Goal: Find specific page/section: Find specific page/section

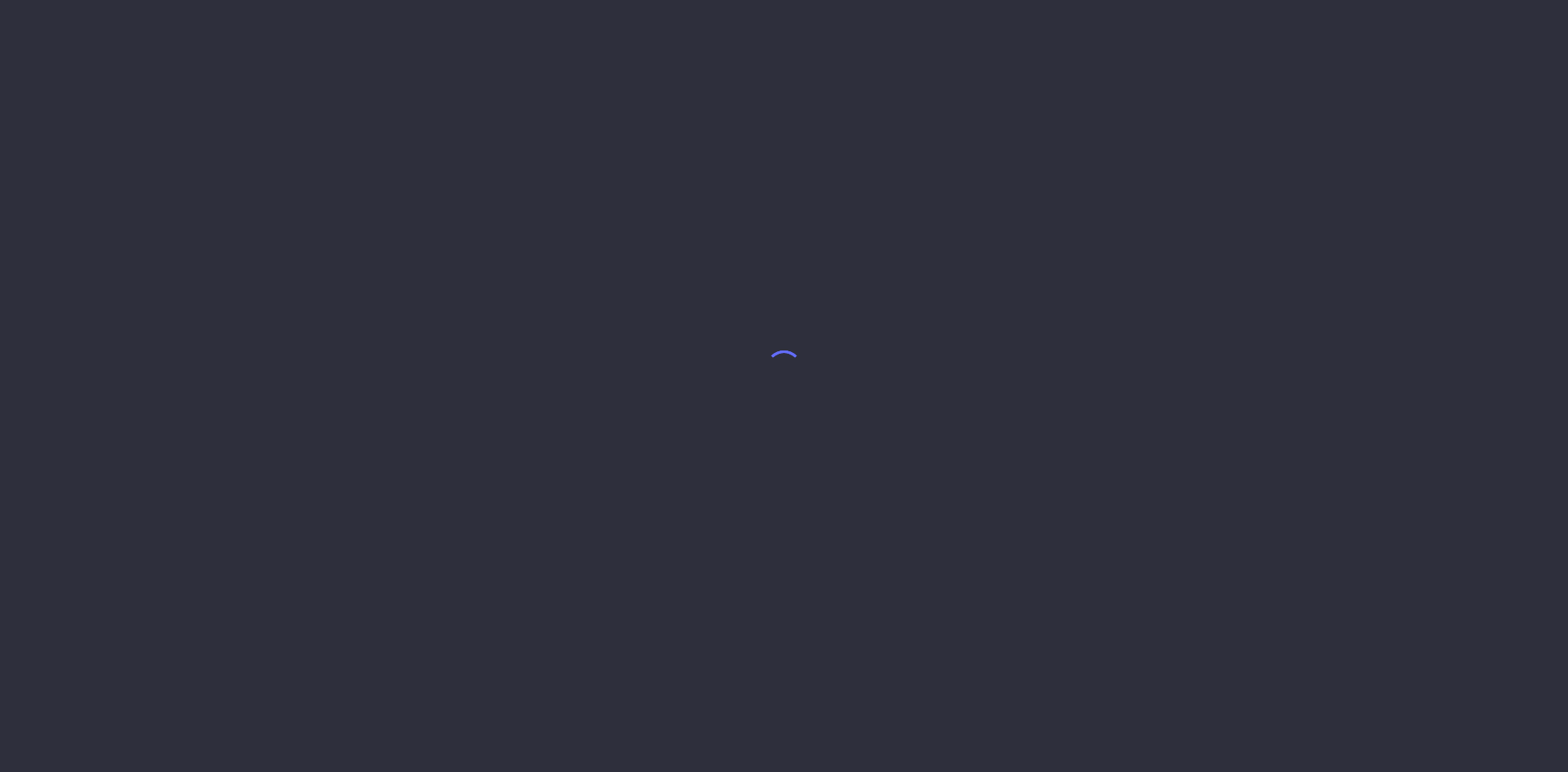
select select "7"
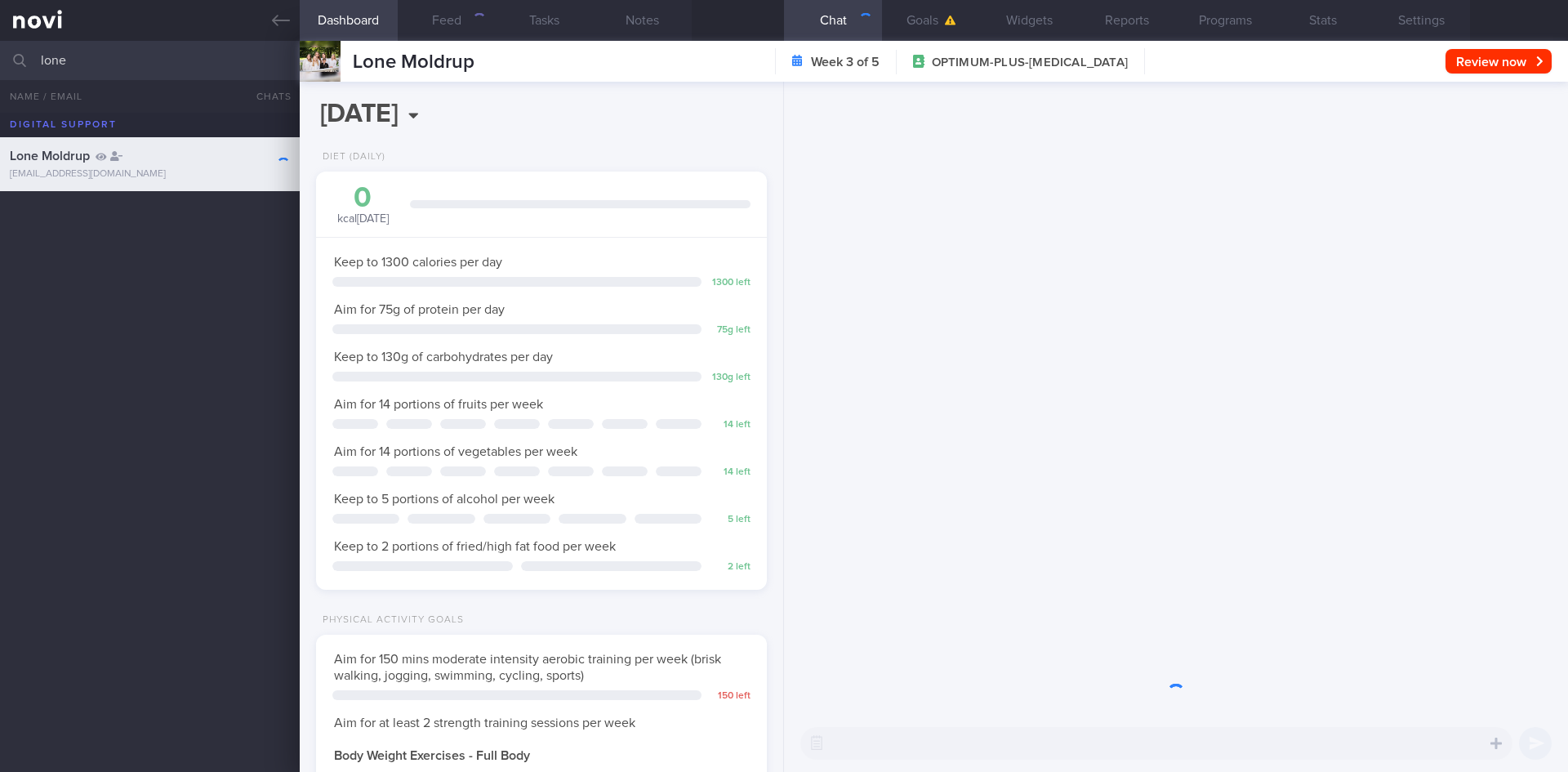
scroll to position [228, 410]
drag, startPoint x: 92, startPoint y: 56, endPoint x: 36, endPoint y: 56, distance: 56.0
click at [36, 56] on div "lone All active patients Assigned patients All active patients Archived patients" at bounding box center [784, 61] width 1568 height 39
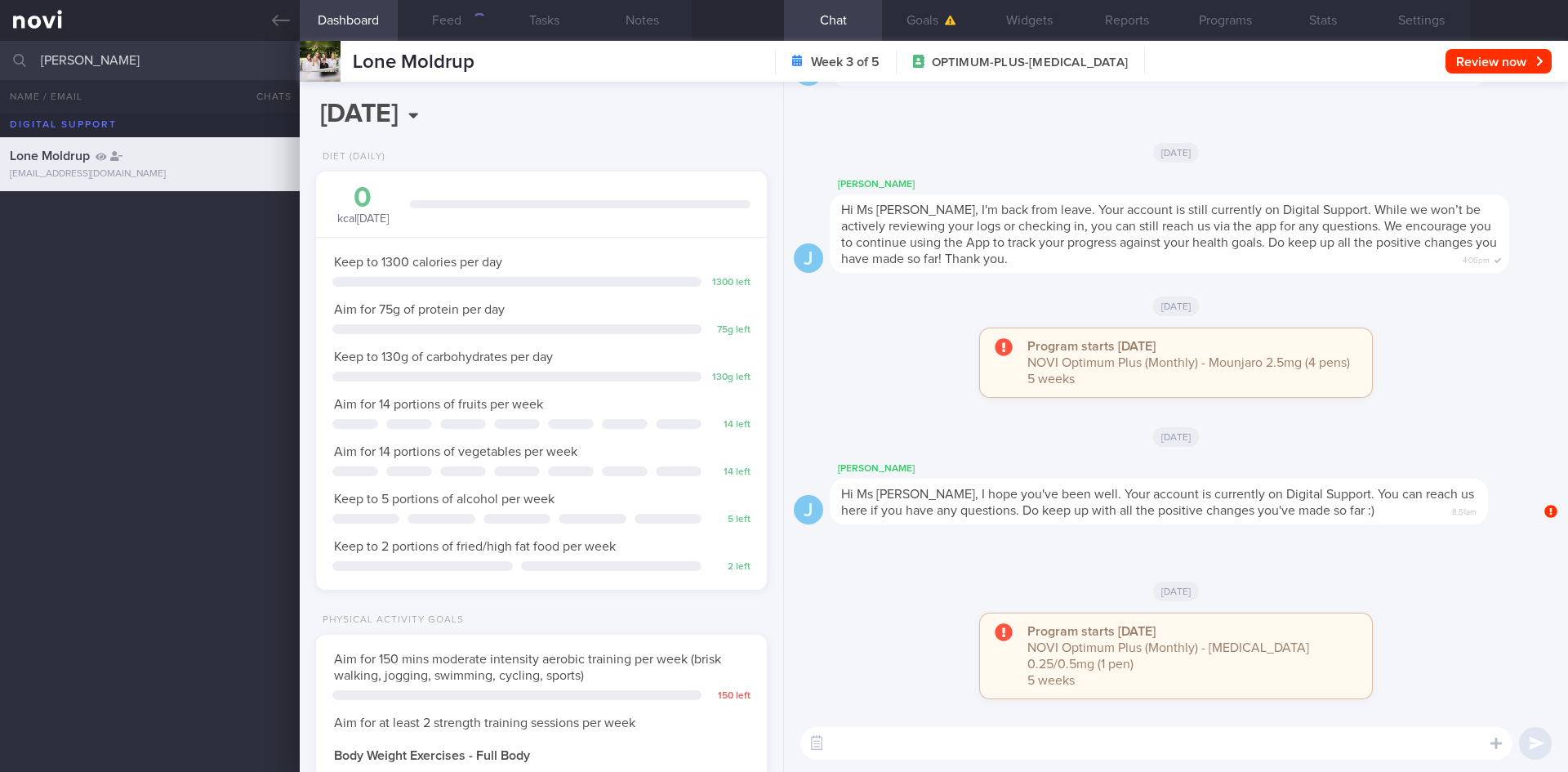
click at [136, 61] on input "shrishma" at bounding box center [784, 61] width 1568 height 39
type input "shrishma"
click at [273, 14] on icon at bounding box center [281, 20] width 18 height 18
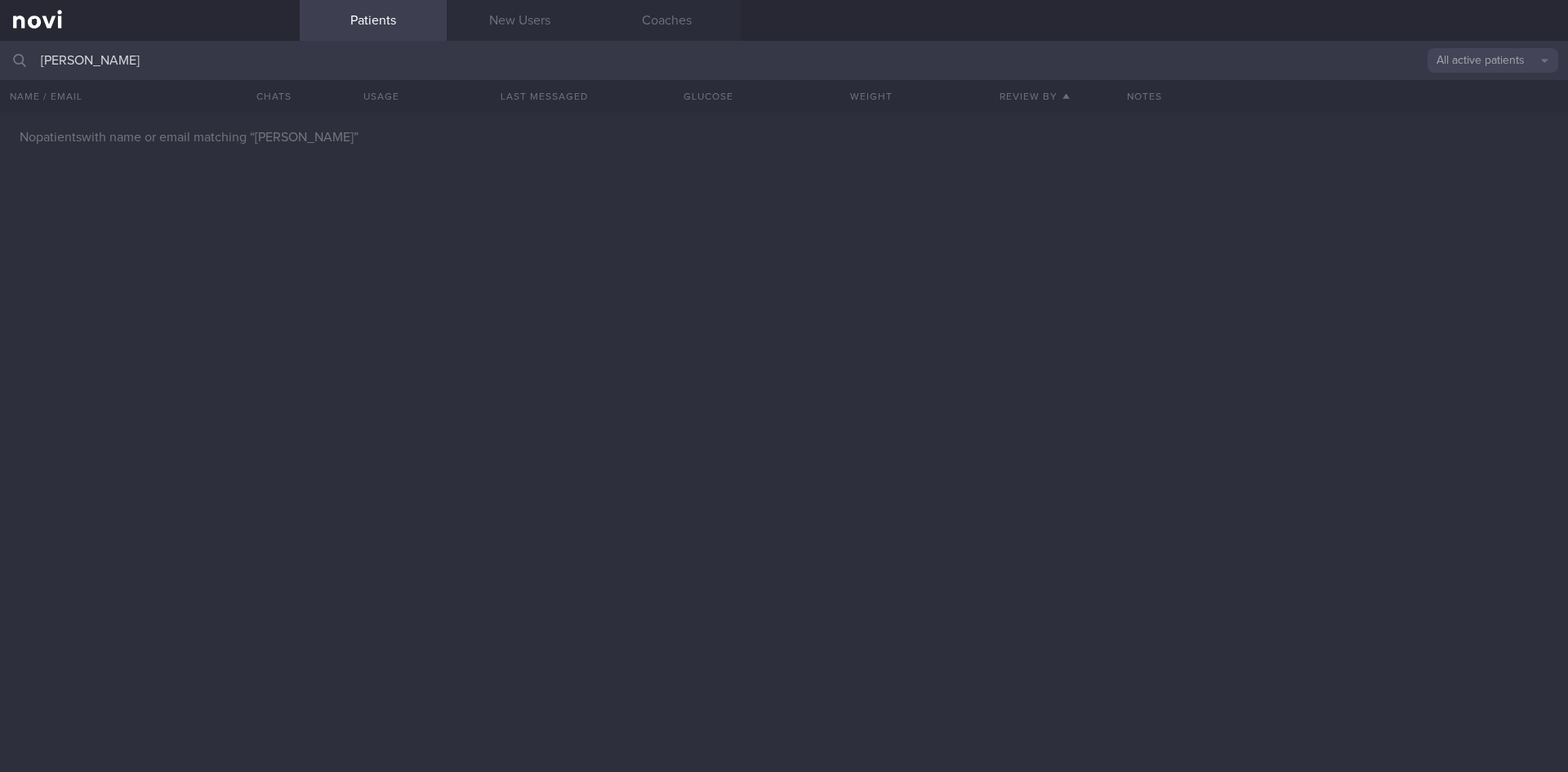
drag, startPoint x: 100, startPoint y: 62, endPoint x: 9, endPoint y: 53, distance: 91.4
click at [9, 53] on div "shrishma All active patients Assigned patients All active patients Archived pat…" at bounding box center [784, 61] width 1568 height 39
type input "dhakal"
click at [1507, 61] on button "All active patients" at bounding box center [1493, 60] width 131 height 25
click at [1508, 125] on button "Archived patients" at bounding box center [1493, 136] width 131 height 25
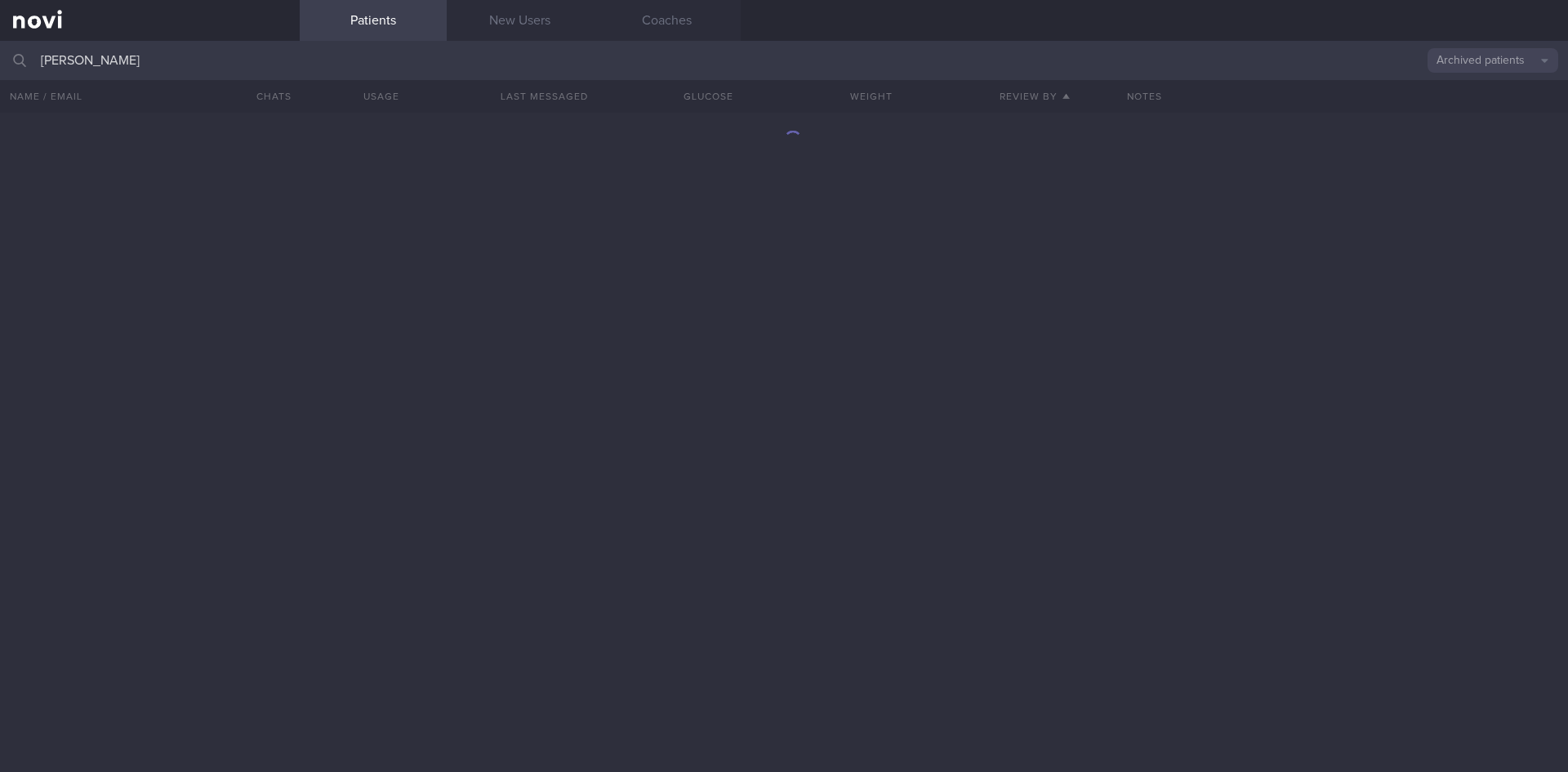
click at [132, 63] on input "dhakal" at bounding box center [784, 61] width 1568 height 39
click at [277, 453] on div at bounding box center [784, 442] width 1568 height 659
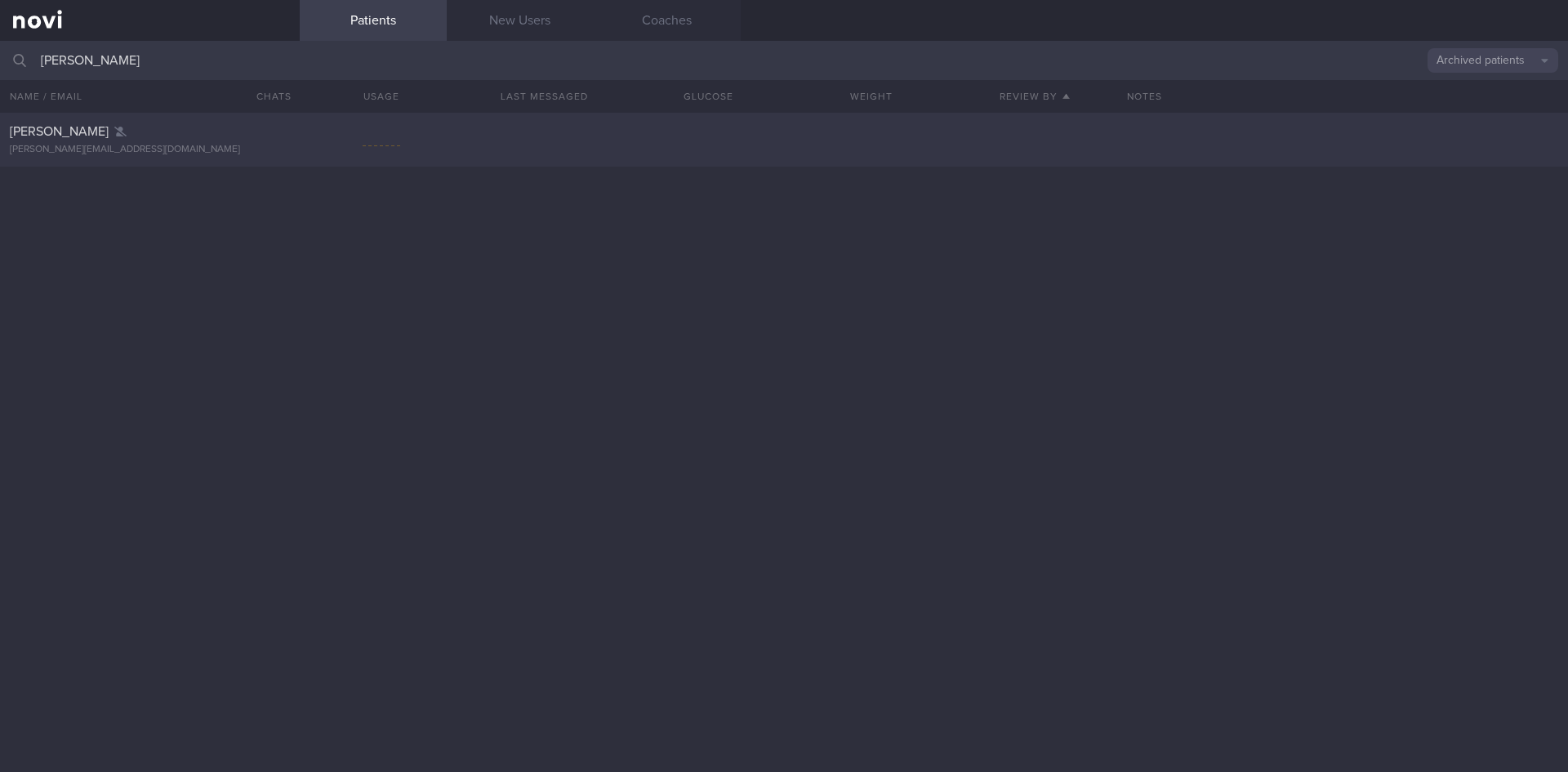
click at [175, 138] on div "DHAKAL BHATTARAI SHIRISHMA" at bounding box center [148, 131] width 276 height 16
select select "7"
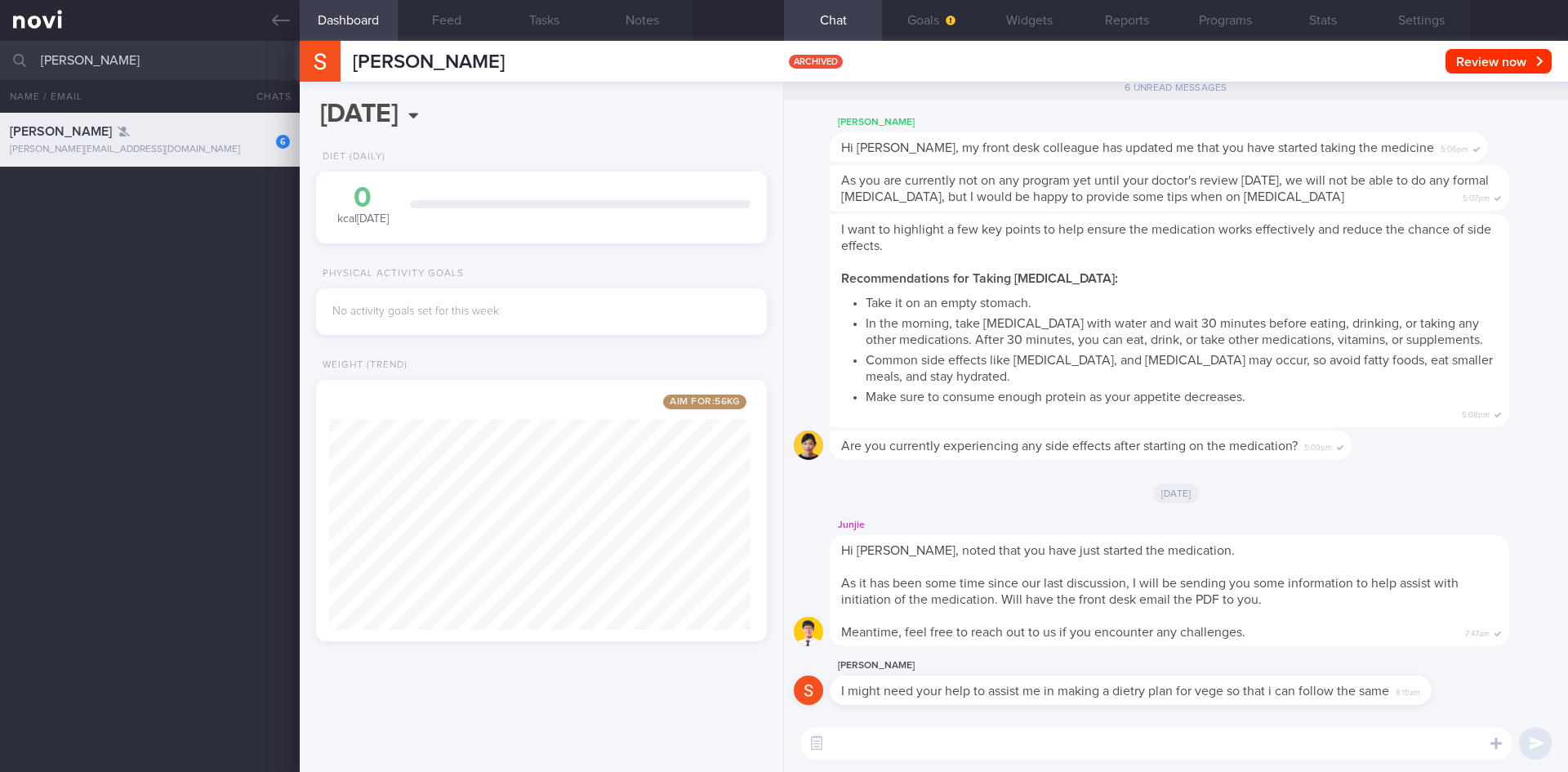
drag, startPoint x: 119, startPoint y: 57, endPoint x: 22, endPoint y: 52, distance: 97.1
click at [19, 51] on div "dhakal Archived patients Assigned patients All active patients Archived patients" at bounding box center [784, 61] width 1568 height 39
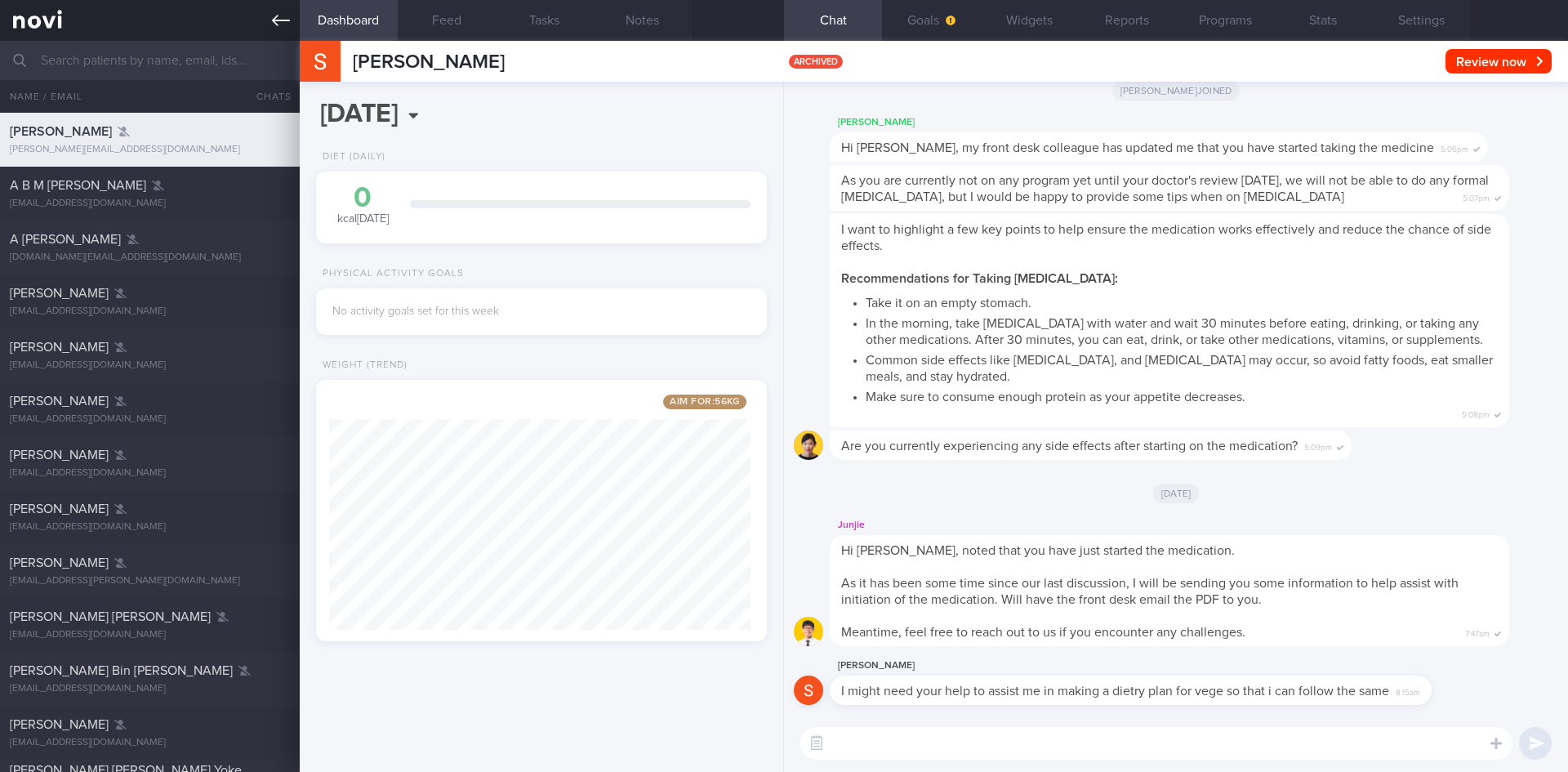
click at [288, 19] on icon at bounding box center [281, 20] width 18 height 18
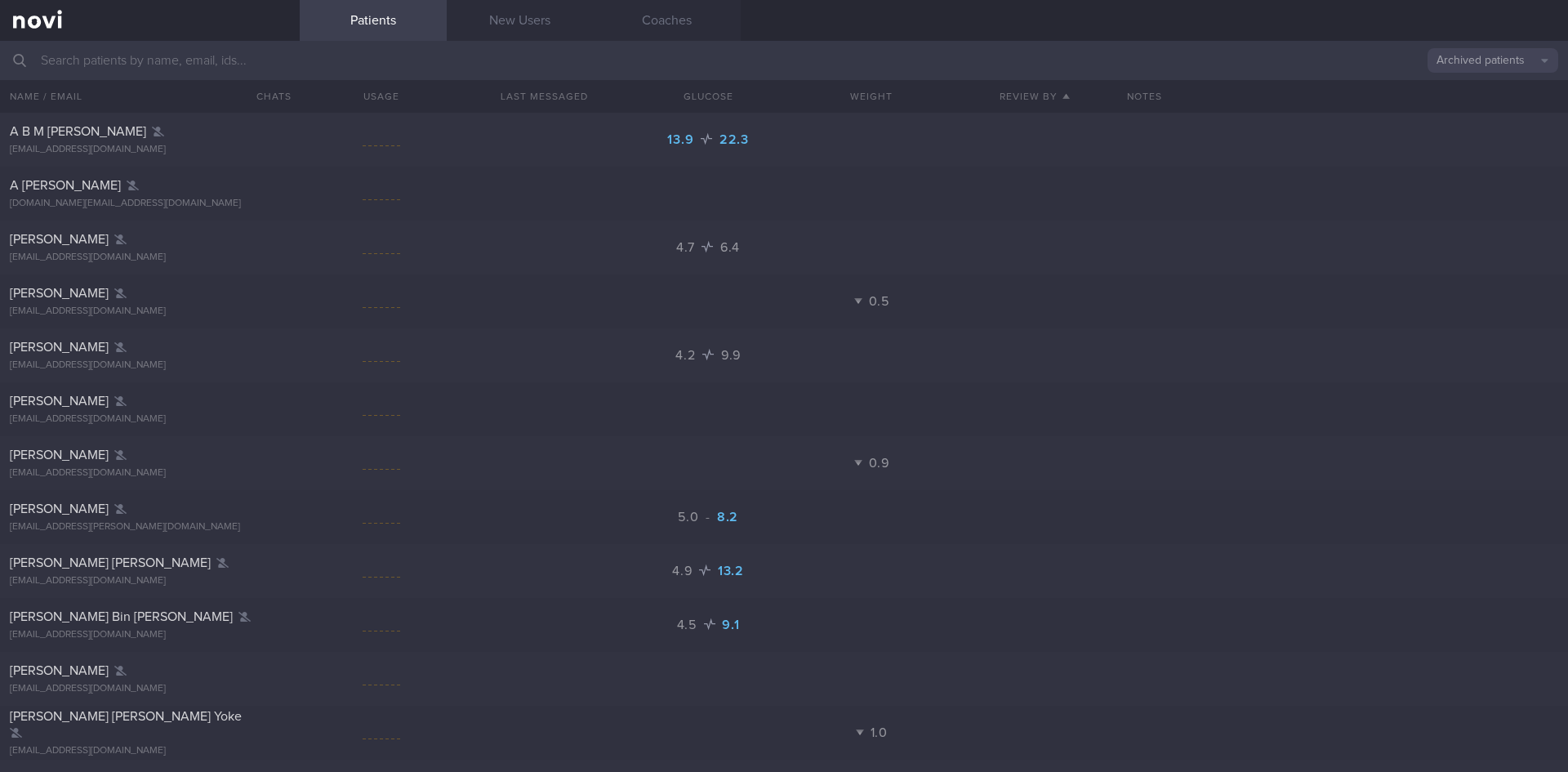
click at [1473, 62] on button "Archived patients" at bounding box center [1493, 60] width 131 height 25
click at [1484, 107] on button "All active patients" at bounding box center [1493, 113] width 131 height 25
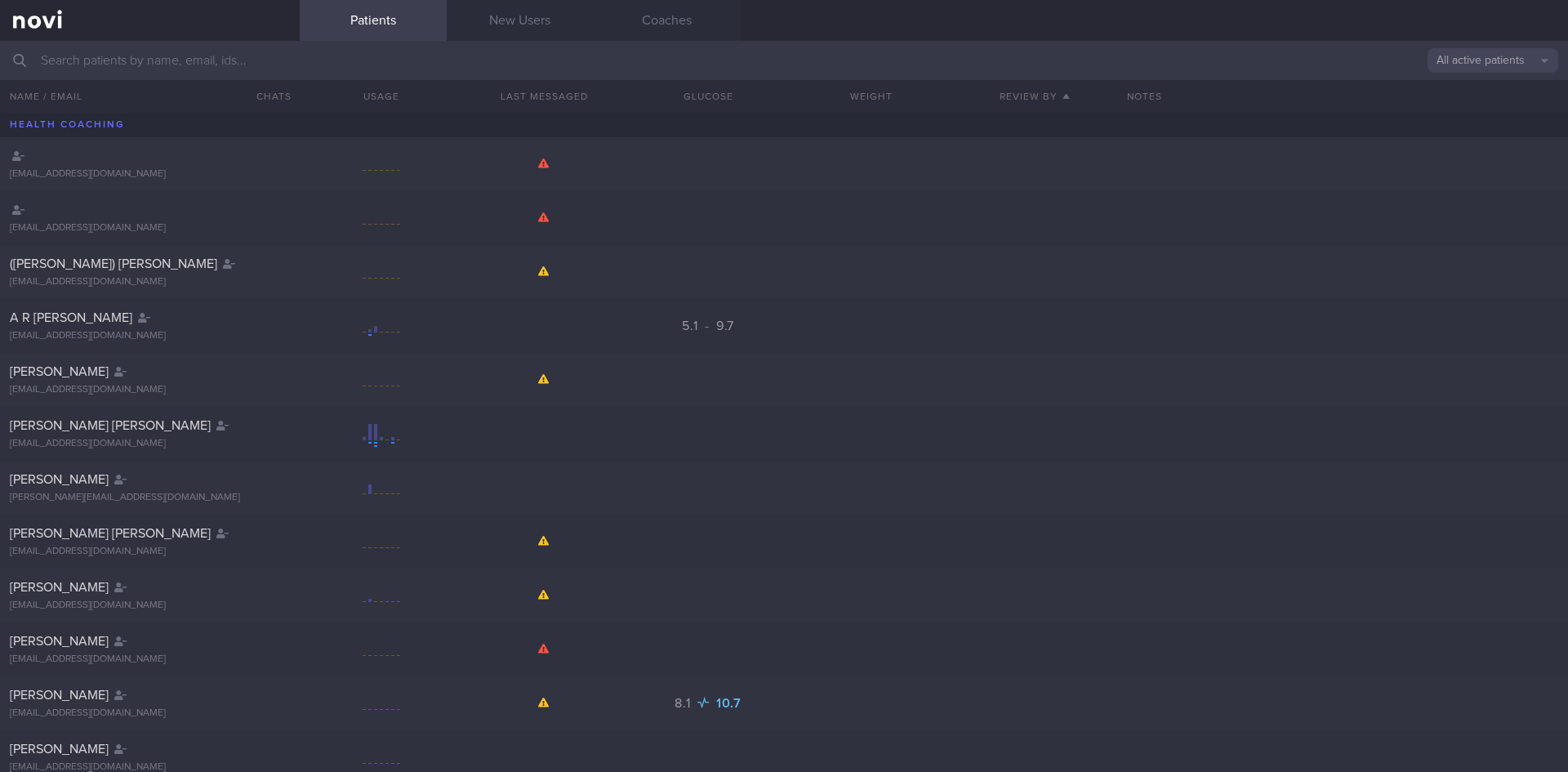
click at [101, 76] on input "text" at bounding box center [784, 61] width 1568 height 39
click at [114, 67] on input "text" at bounding box center [784, 61] width 1568 height 39
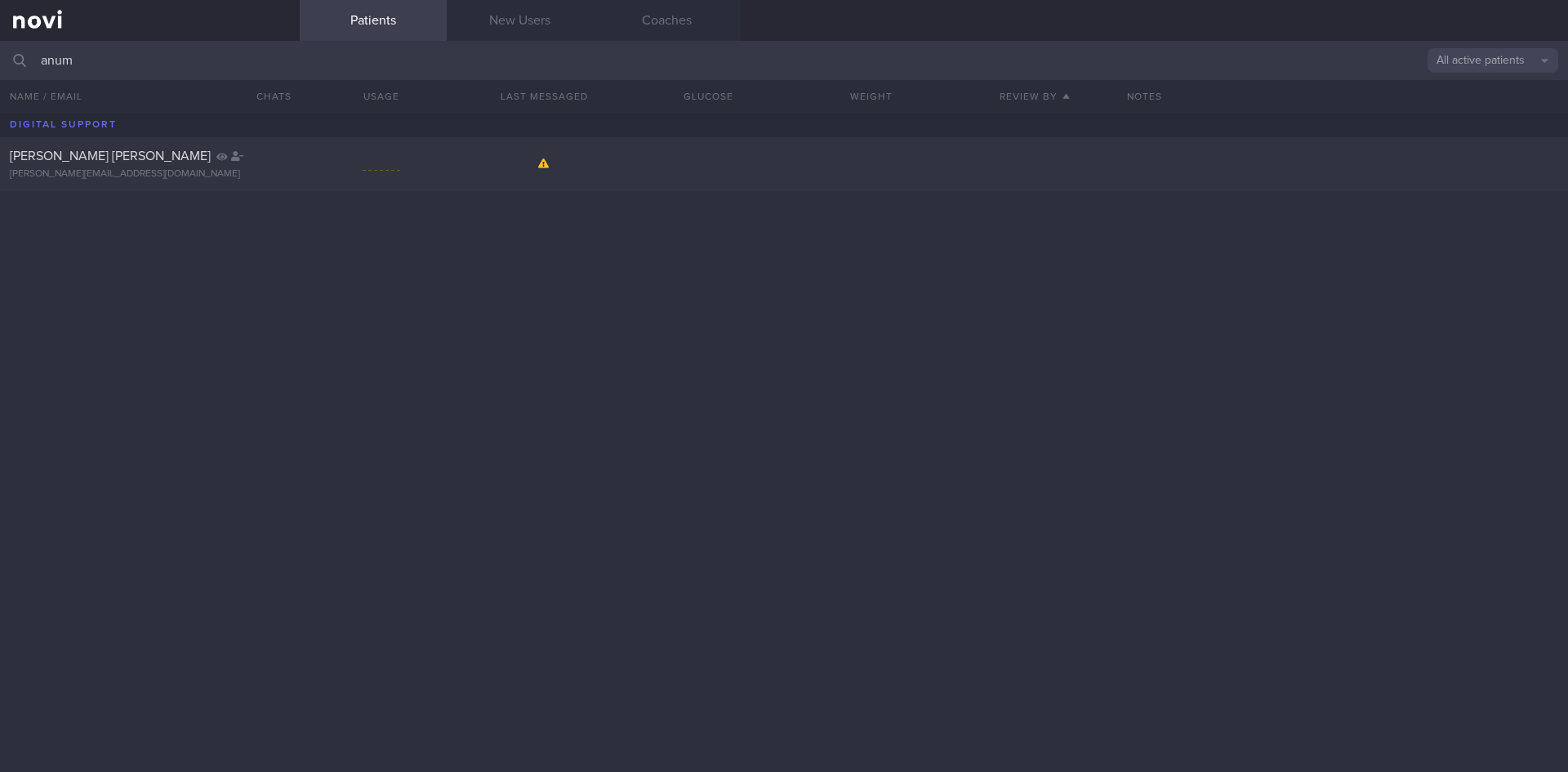
click at [1463, 54] on button "All active patients" at bounding box center [1493, 60] width 131 height 25
click at [1466, 135] on button "Archived patients" at bounding box center [1493, 136] width 131 height 25
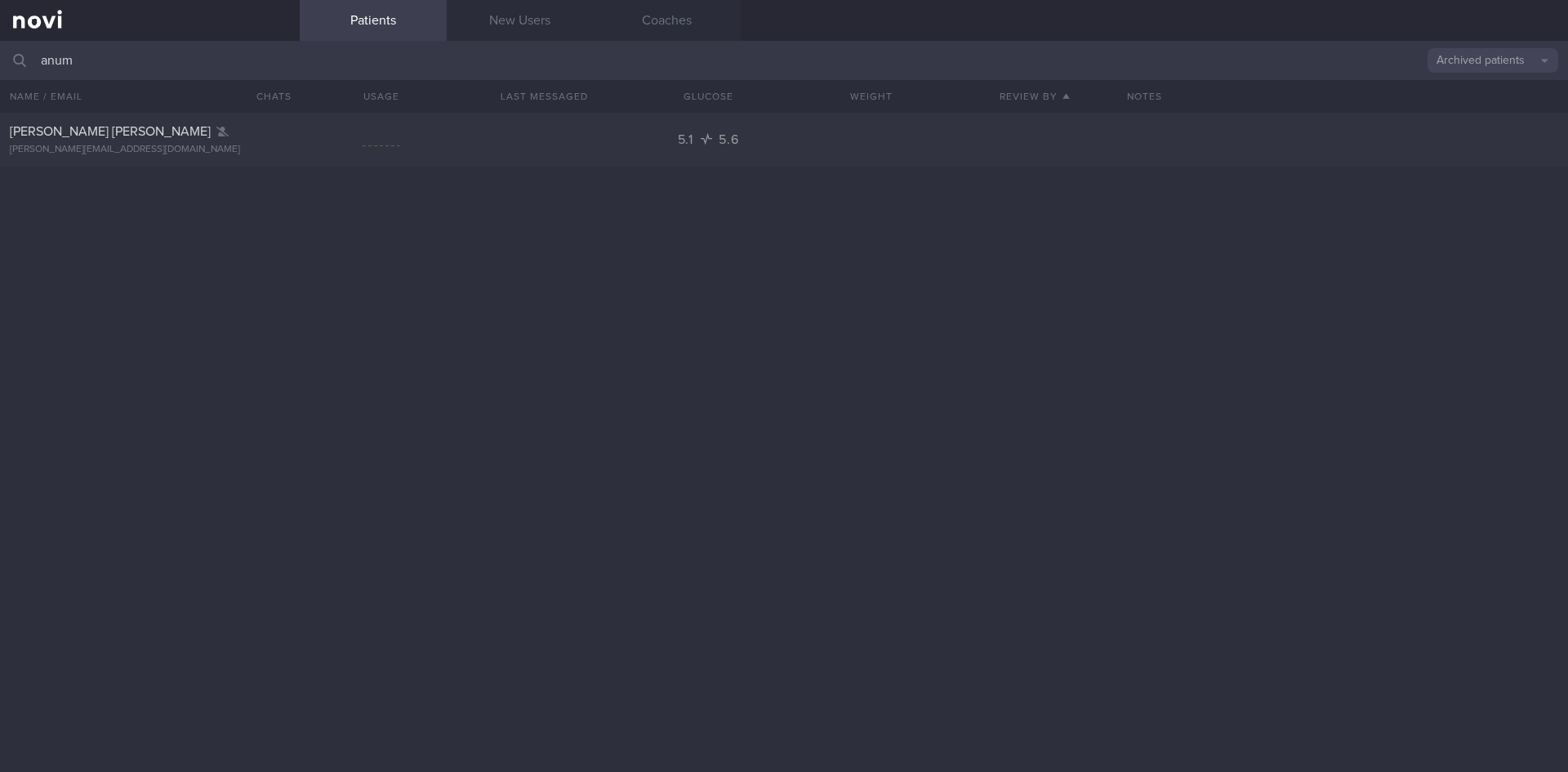
click at [141, 67] on input "anum" at bounding box center [784, 61] width 1568 height 39
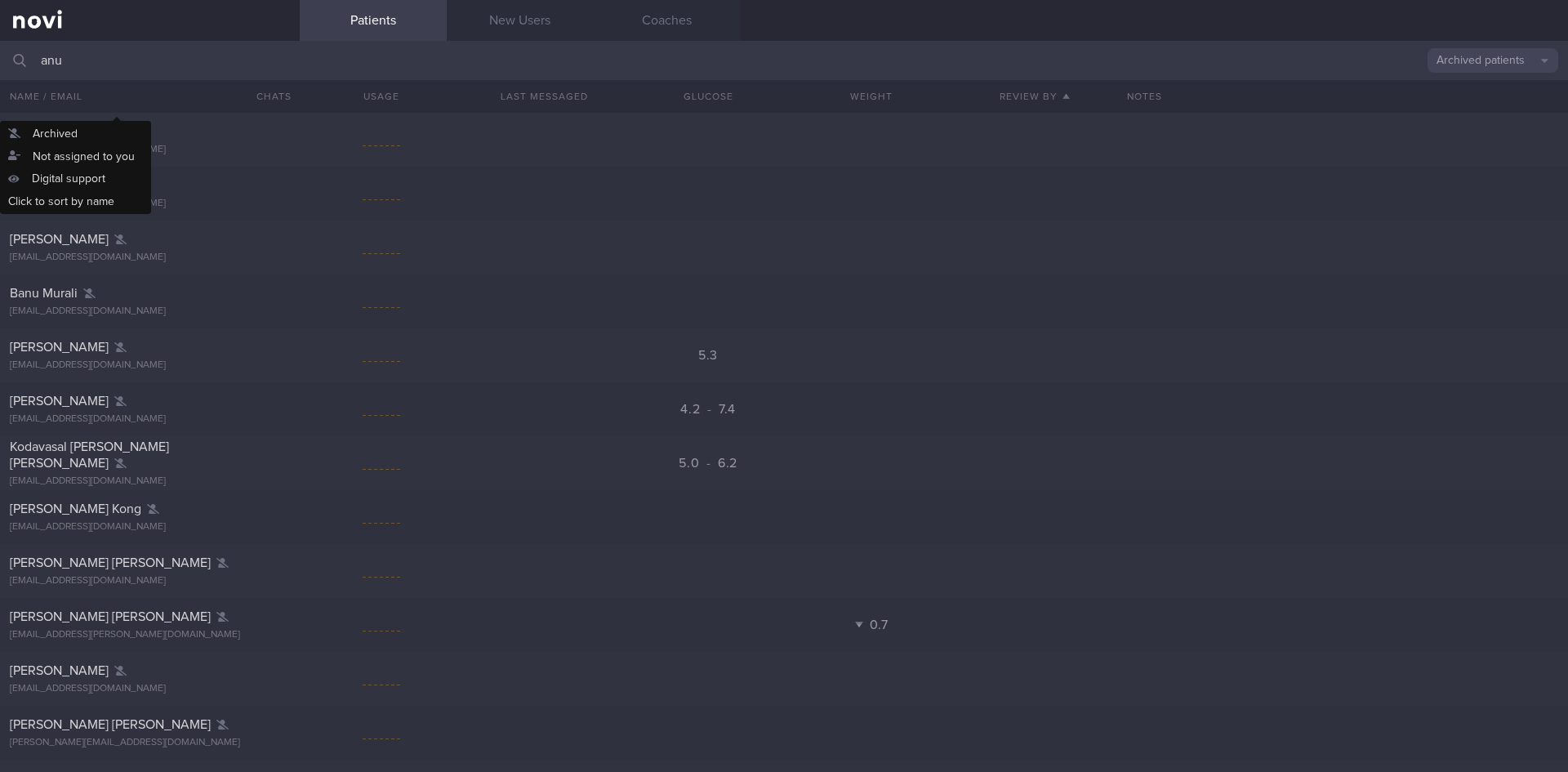
type input "anum"
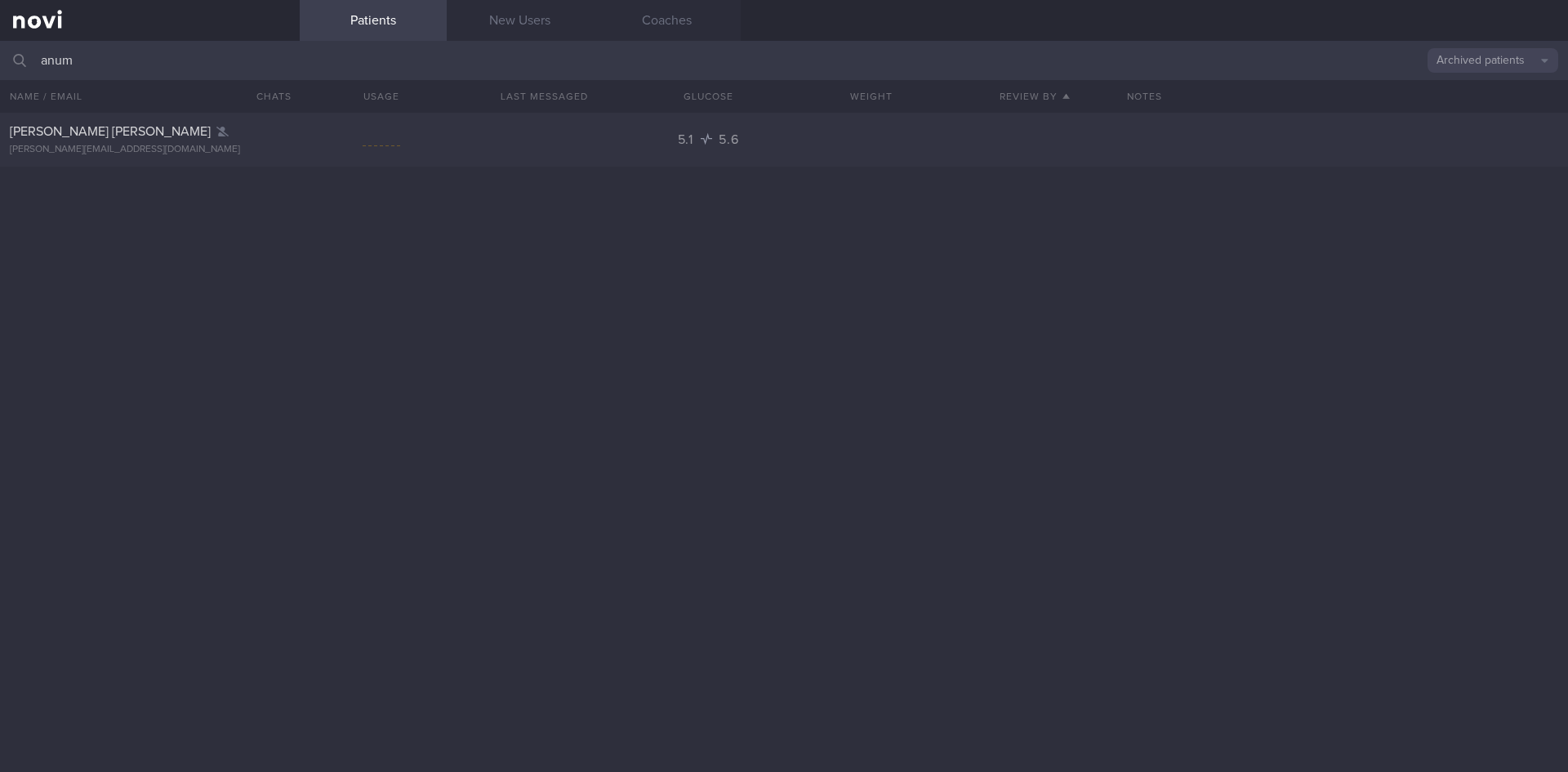
click at [1503, 60] on button "Archived patients" at bounding box center [1493, 60] width 131 height 25
click at [1484, 118] on button "All active patients" at bounding box center [1493, 113] width 131 height 25
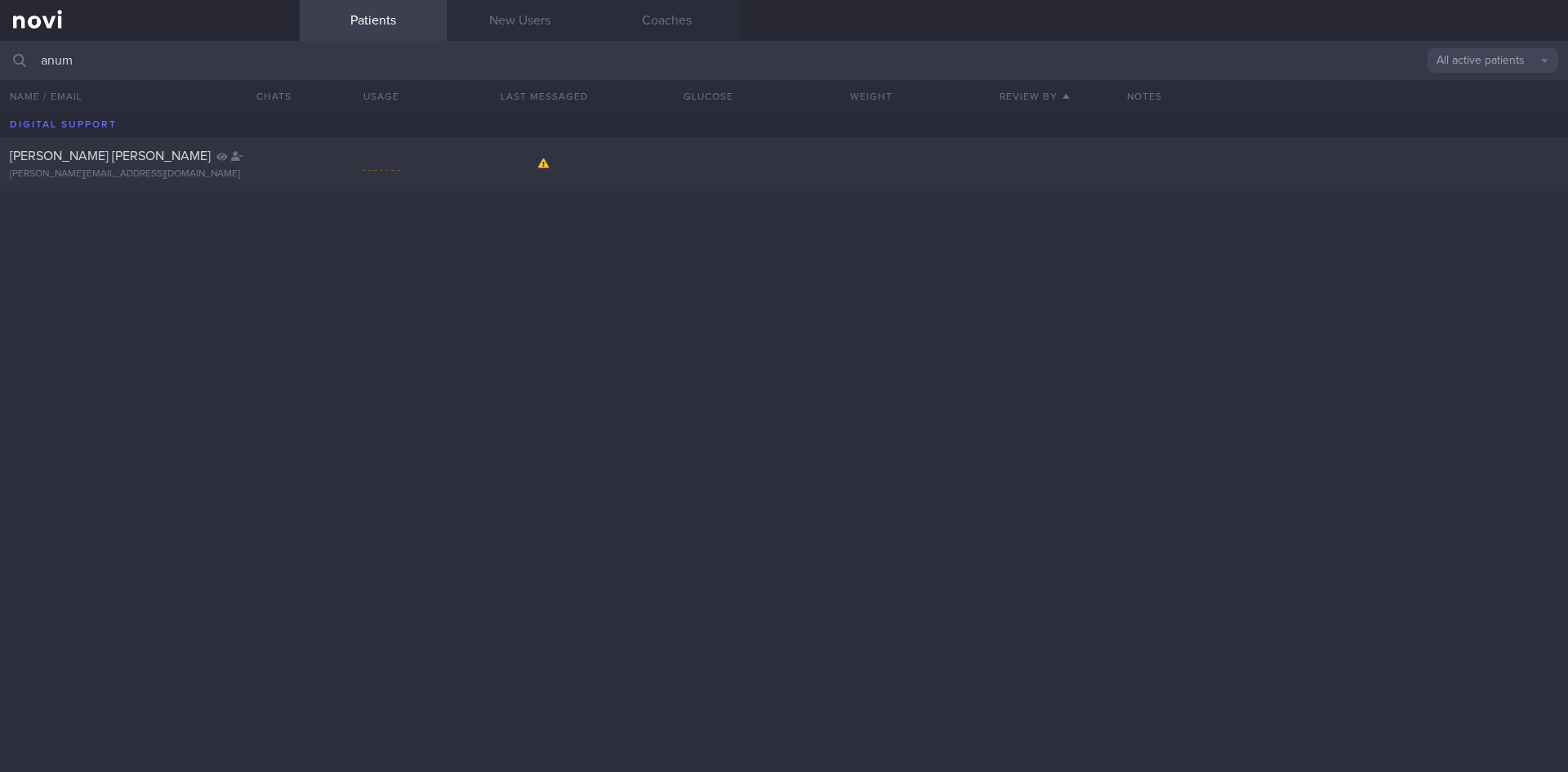
drag, startPoint x: 109, startPoint y: 74, endPoint x: 0, endPoint y: 48, distance: 112.1
click at [0, 48] on input "anum" at bounding box center [784, 61] width 1568 height 39
drag, startPoint x: 200, startPoint y: 55, endPoint x: 3, endPoint y: 55, distance: 197.0
click at [1, 55] on input "malkani" at bounding box center [784, 61] width 1568 height 39
type input "[EMAIL_ADDRESS][DOMAIN_NAME]"
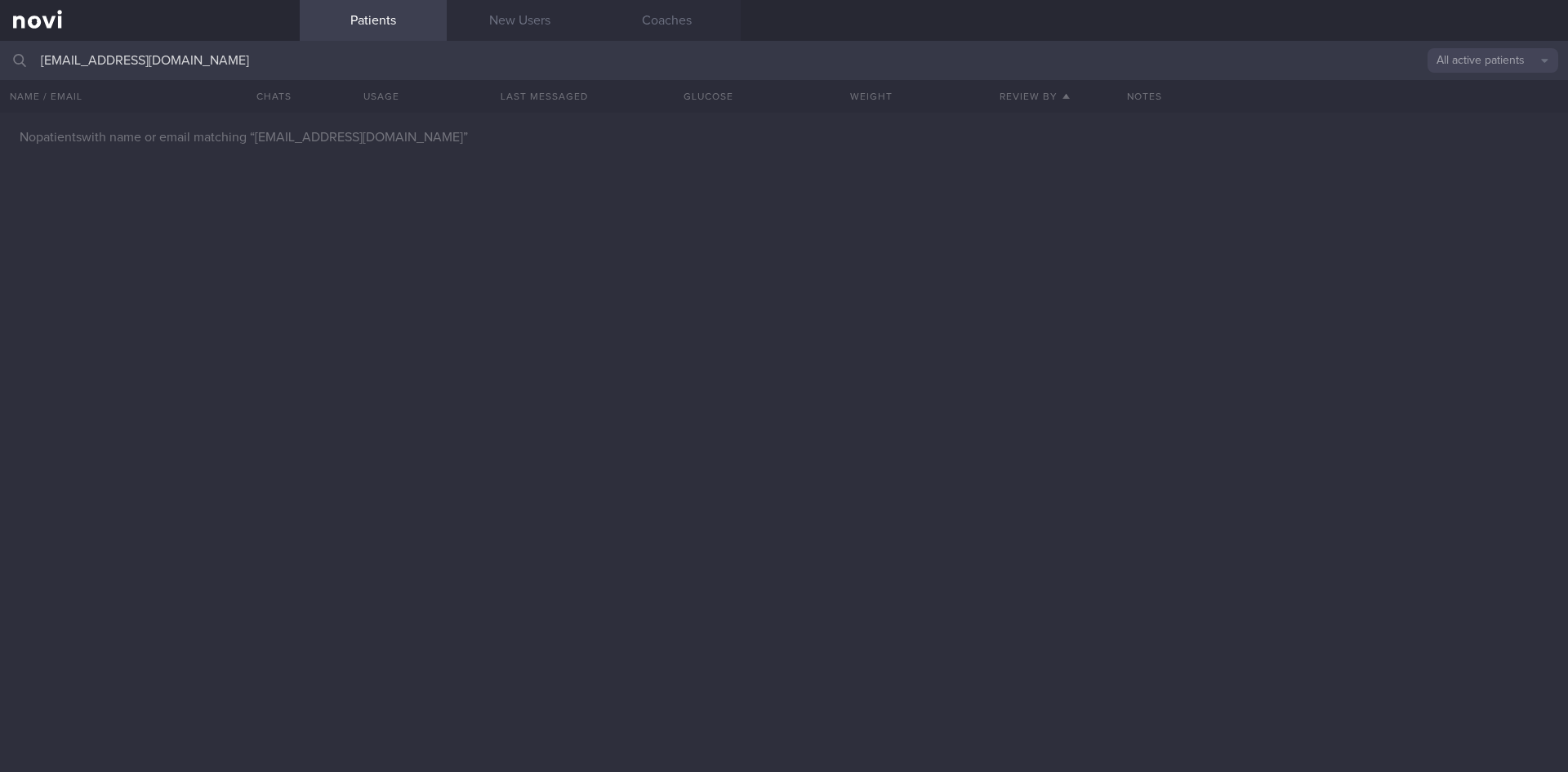
click at [1484, 60] on button "All active patients" at bounding box center [1493, 60] width 131 height 25
click at [1478, 136] on button "Archived patients" at bounding box center [1493, 136] width 131 height 25
drag, startPoint x: 216, startPoint y: 61, endPoint x: 8, endPoint y: 55, distance: 208.1
click at [8, 55] on div "anummalkani@gmail.com Archived patients Assigned patients All active patients A…" at bounding box center [784, 61] width 1568 height 39
click at [1495, 63] on button "Archived patients" at bounding box center [1493, 60] width 131 height 25
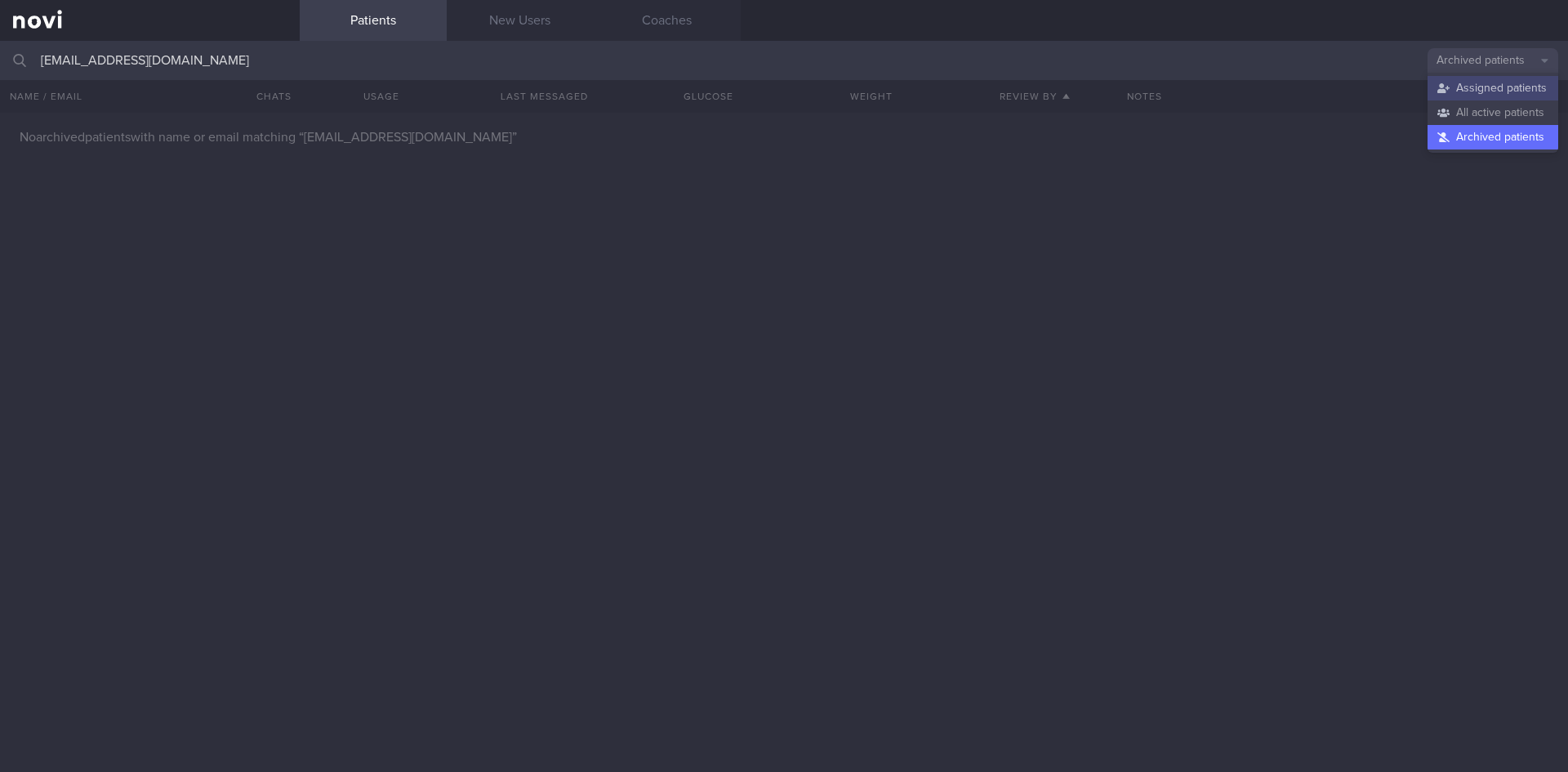
click at [1495, 87] on button "Assigned patients" at bounding box center [1493, 88] width 131 height 25
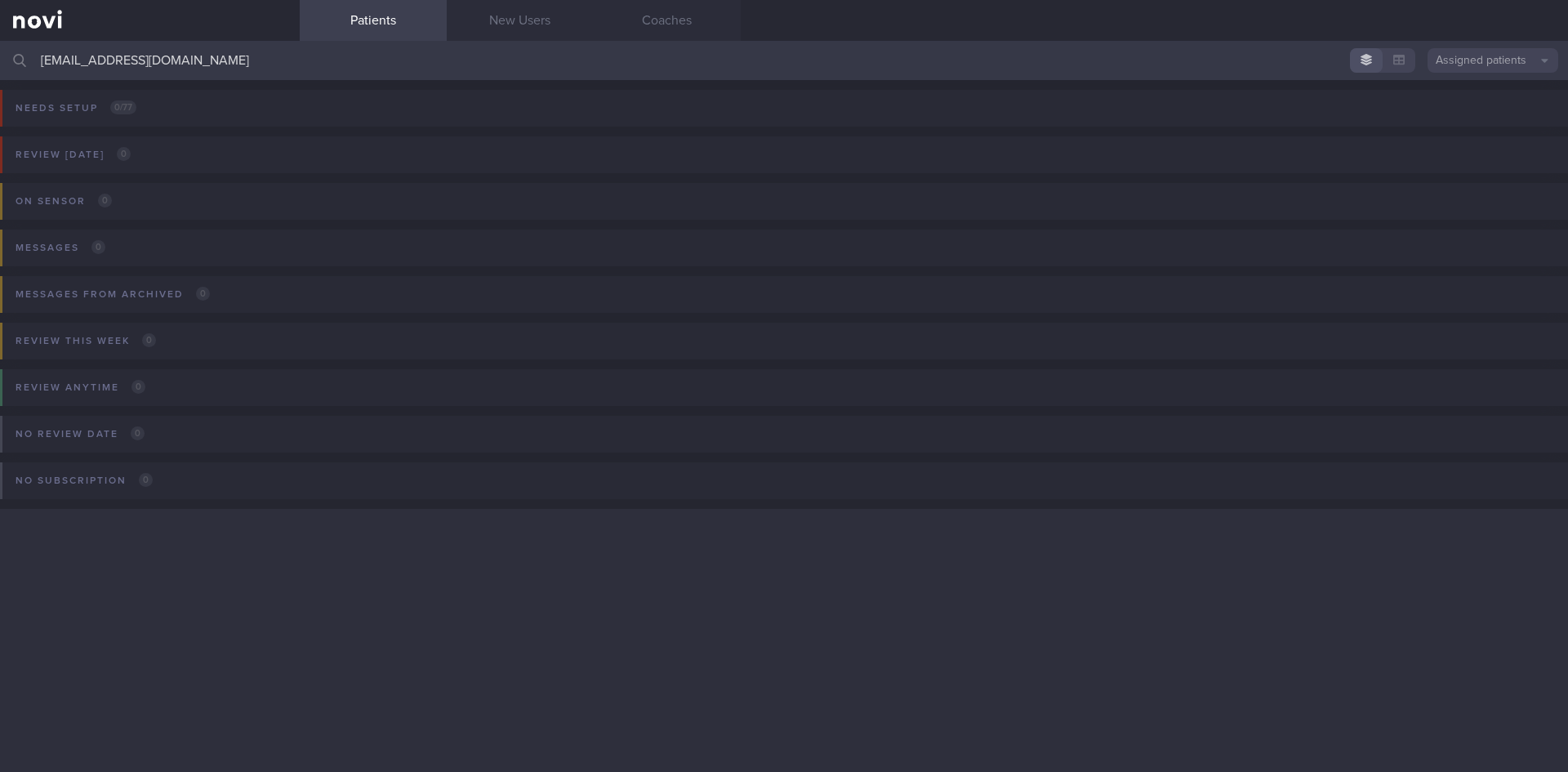
click at [233, 66] on input "[EMAIL_ADDRESS][DOMAIN_NAME]" at bounding box center [784, 61] width 1568 height 39
click at [1482, 49] on button "Assigned patients" at bounding box center [1493, 60] width 131 height 25
click at [1501, 115] on button "All active patients" at bounding box center [1493, 113] width 131 height 25
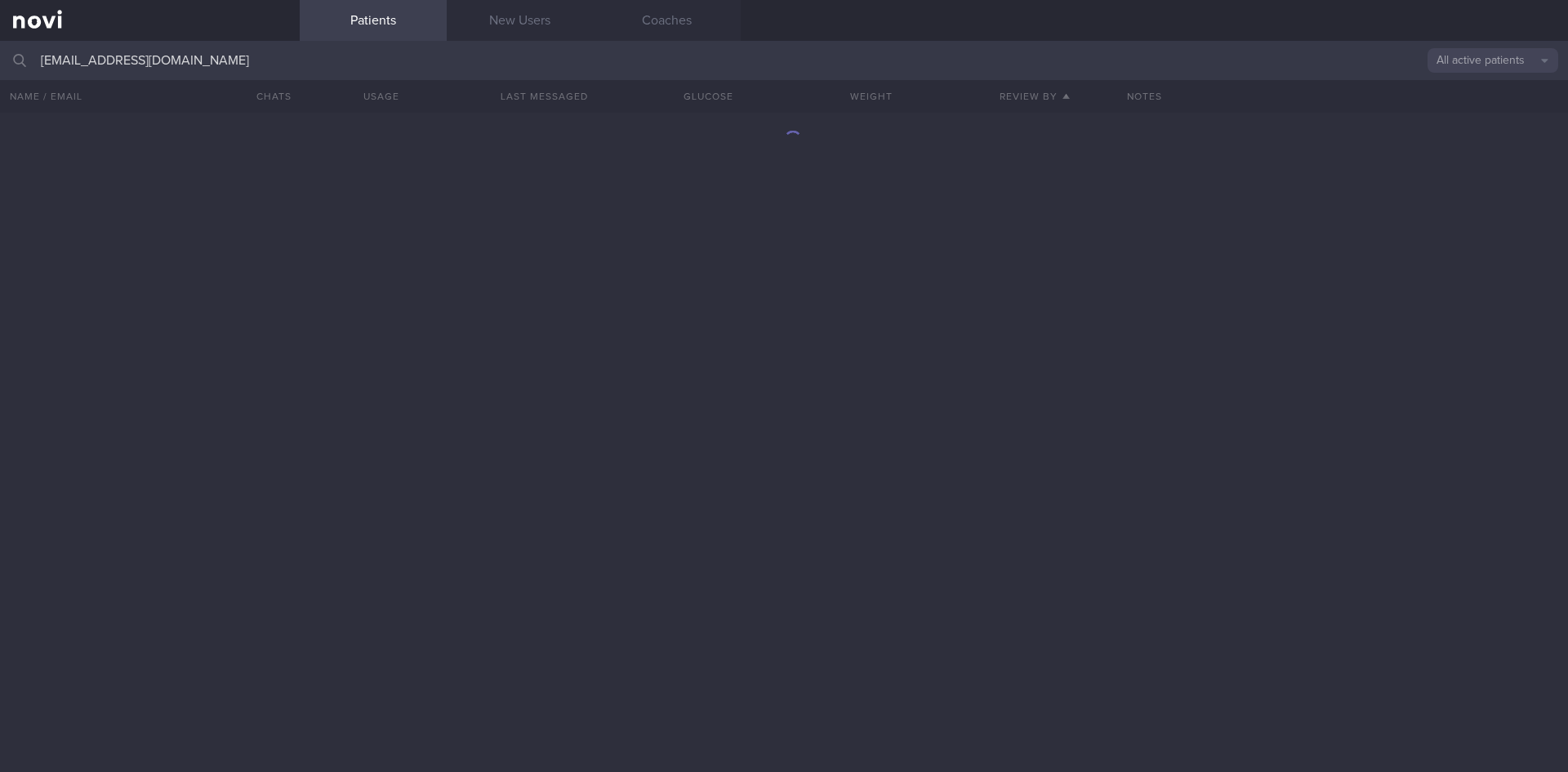
click at [241, 73] on input "[EMAIL_ADDRESS][DOMAIN_NAME]" at bounding box center [784, 61] width 1568 height 39
click at [595, 539] on div "No patients with name or email matching “ [EMAIL_ADDRESS][DOMAIN_NAME] ”" at bounding box center [784, 442] width 1568 height 659
click at [1465, 53] on button "All active patients" at bounding box center [1493, 60] width 131 height 25
click at [1497, 138] on button "Archived patients" at bounding box center [1493, 136] width 131 height 25
click at [519, 22] on link "New Users" at bounding box center [520, 20] width 147 height 41
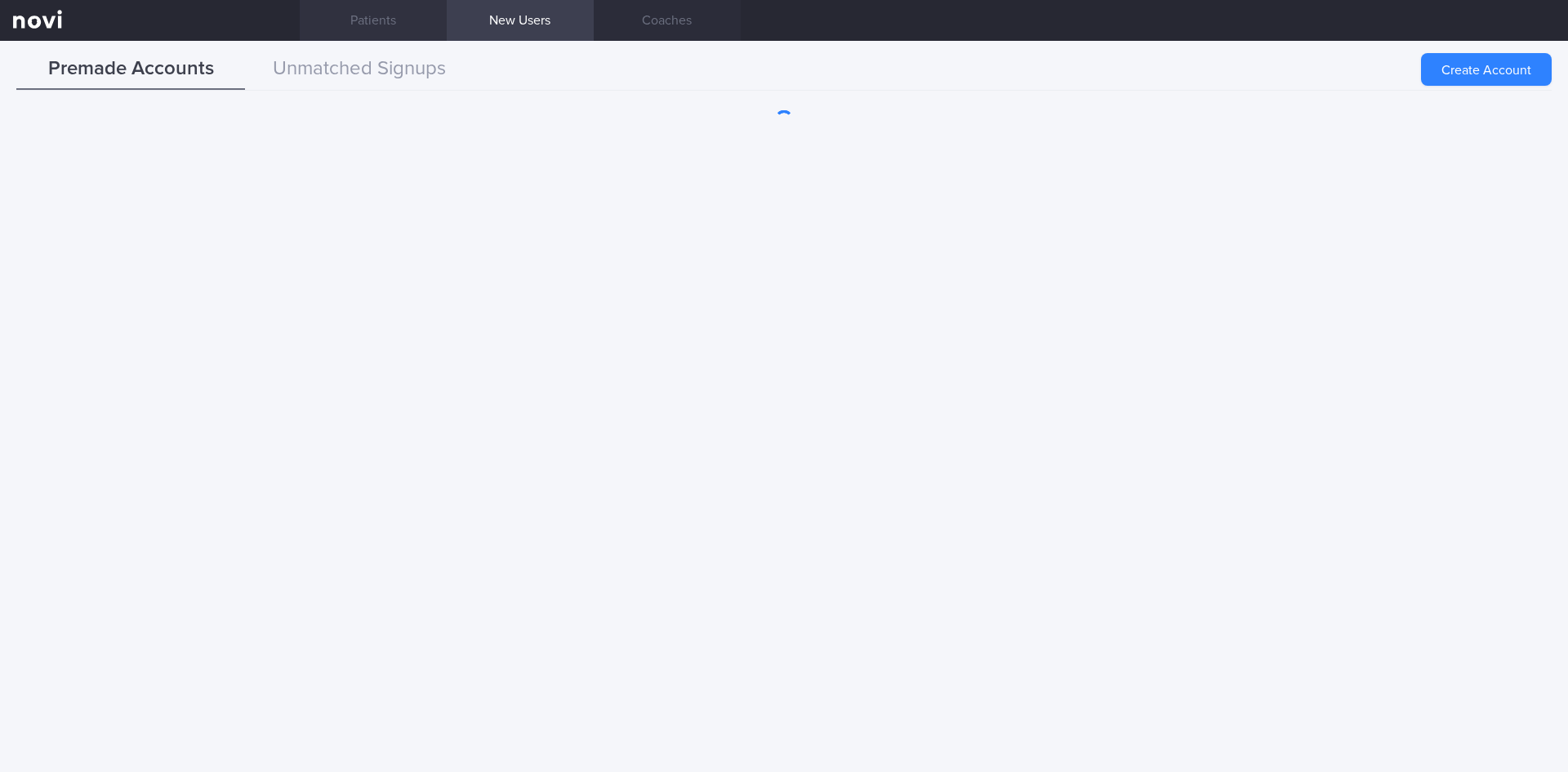
click at [385, 15] on link "Patients" at bounding box center [373, 20] width 147 height 41
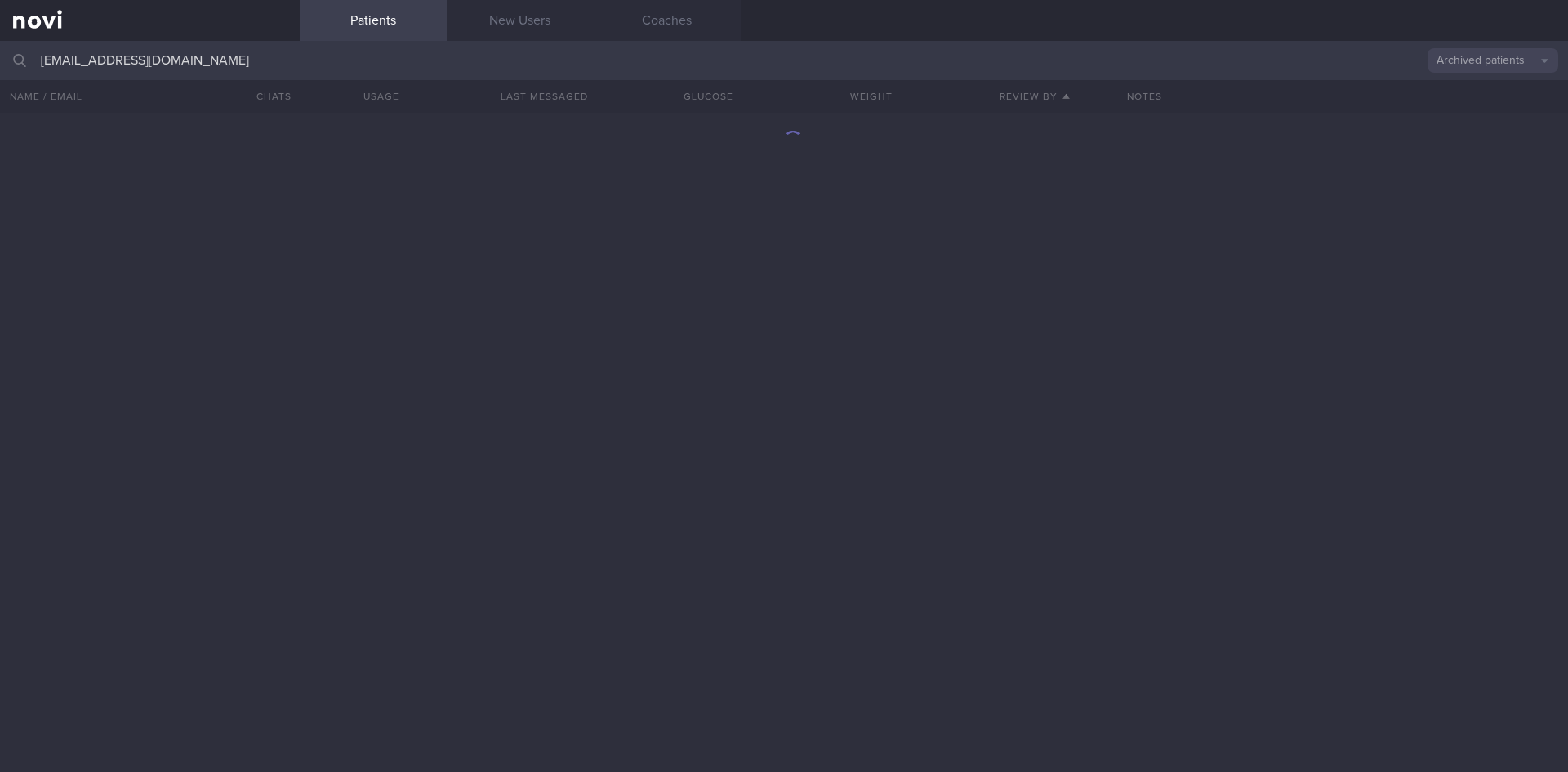
drag, startPoint x: 206, startPoint y: 67, endPoint x: 0, endPoint y: 67, distance: 206.0
click at [0, 67] on input "[EMAIL_ADDRESS][DOMAIN_NAME]" at bounding box center [784, 61] width 1568 height 39
type input "anum"
click at [1473, 60] on button "Archived patients" at bounding box center [1493, 60] width 131 height 25
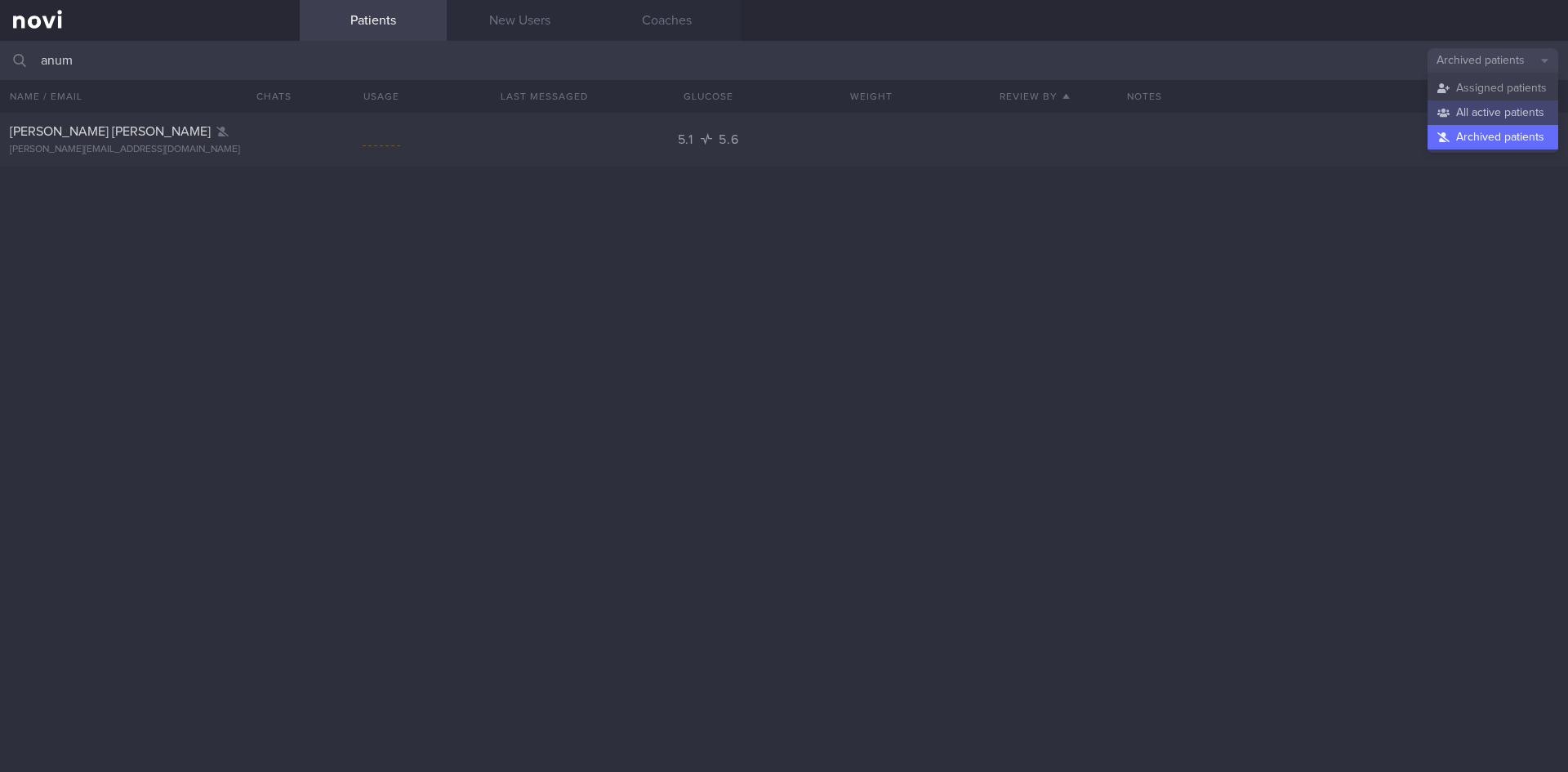
click at [1478, 115] on button "All active patients" at bounding box center [1493, 113] width 131 height 25
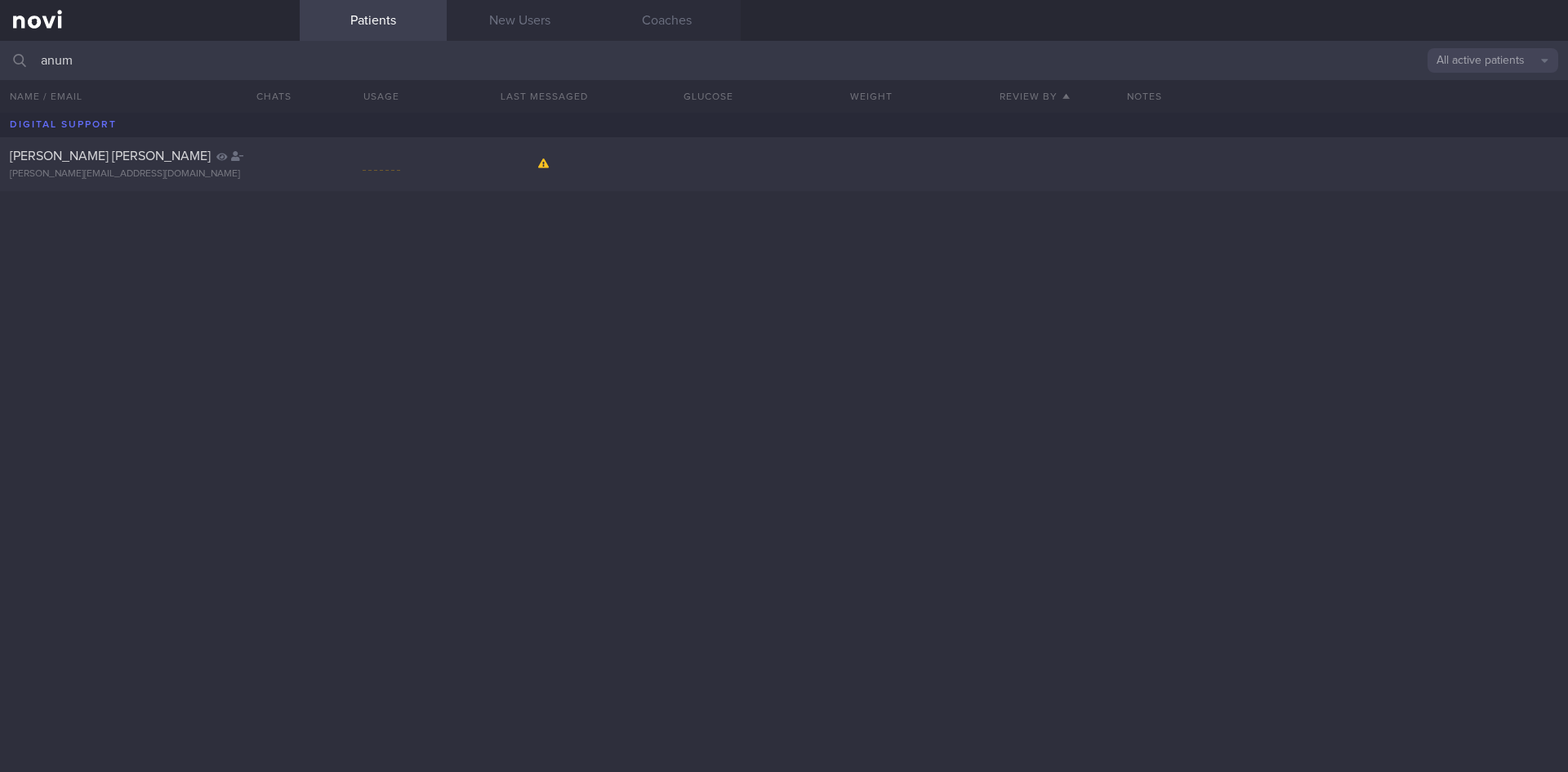
drag, startPoint x: 111, startPoint y: 66, endPoint x: 52, endPoint y: 67, distance: 59.0
click at [17, 53] on div "anum All active patients Assigned patients All active patients Archived patients" at bounding box center [784, 61] width 1568 height 39
type input "anum"
